Goal: Check status

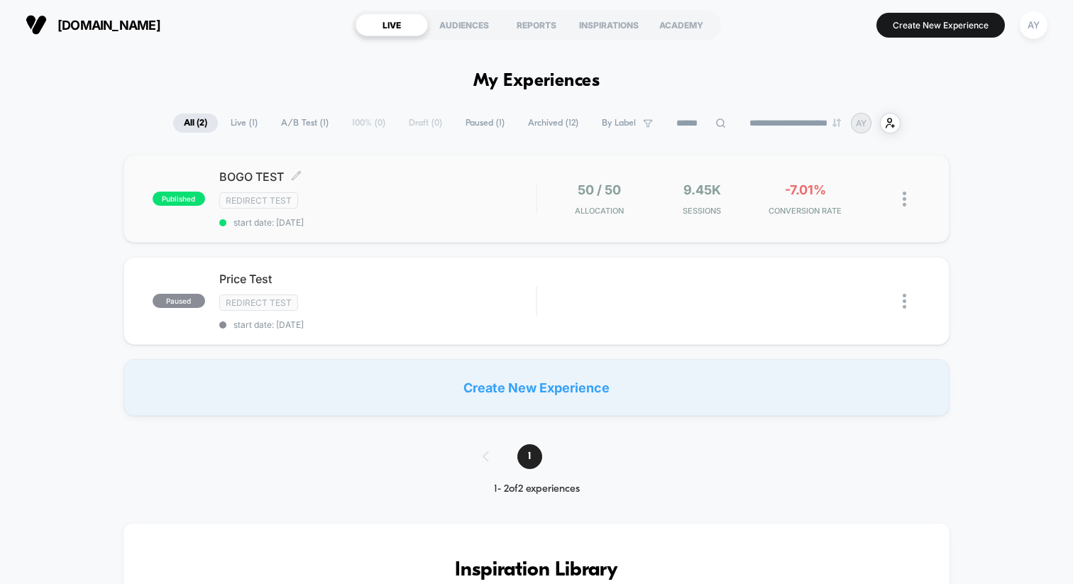
click at [369, 187] on div "BOGO TEST Click to edit experience details Click to edit experience details Red…" at bounding box center [377, 199] width 317 height 58
click at [427, 226] on span "start date: [DATE]" at bounding box center [377, 222] width 317 height 11
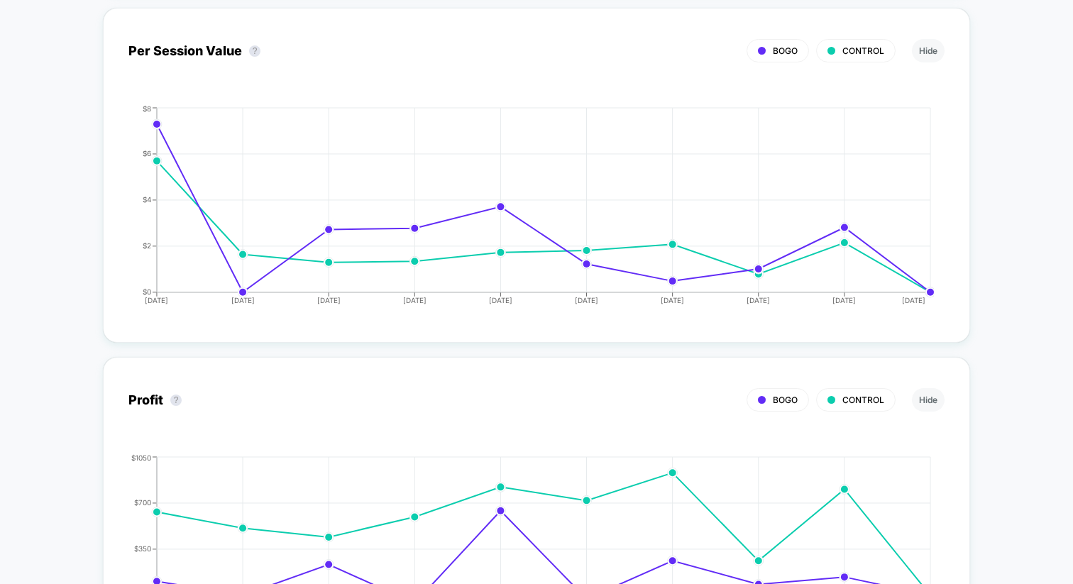
scroll to position [1761, 0]
